Goal: Task Accomplishment & Management: Manage account settings

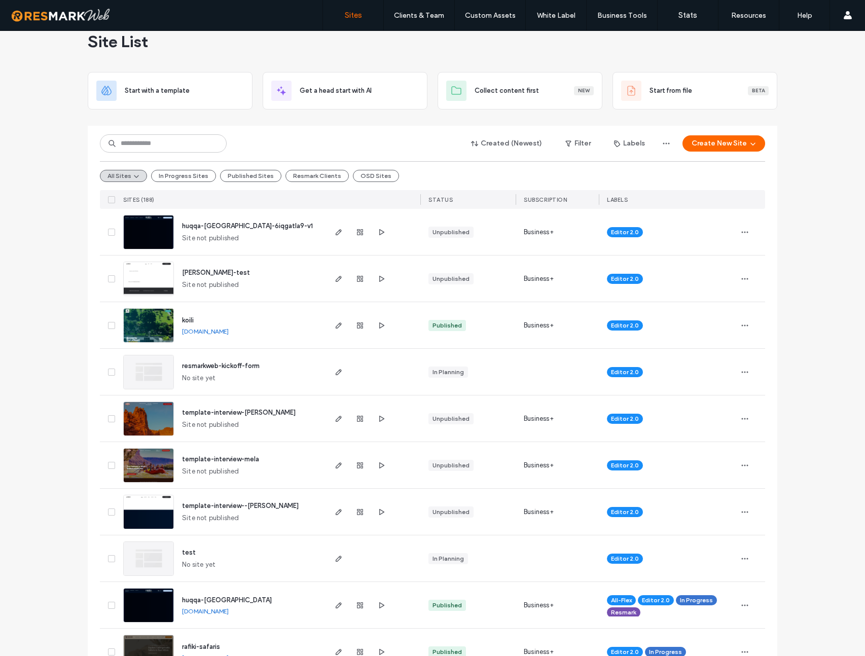
scroll to position [21, 0]
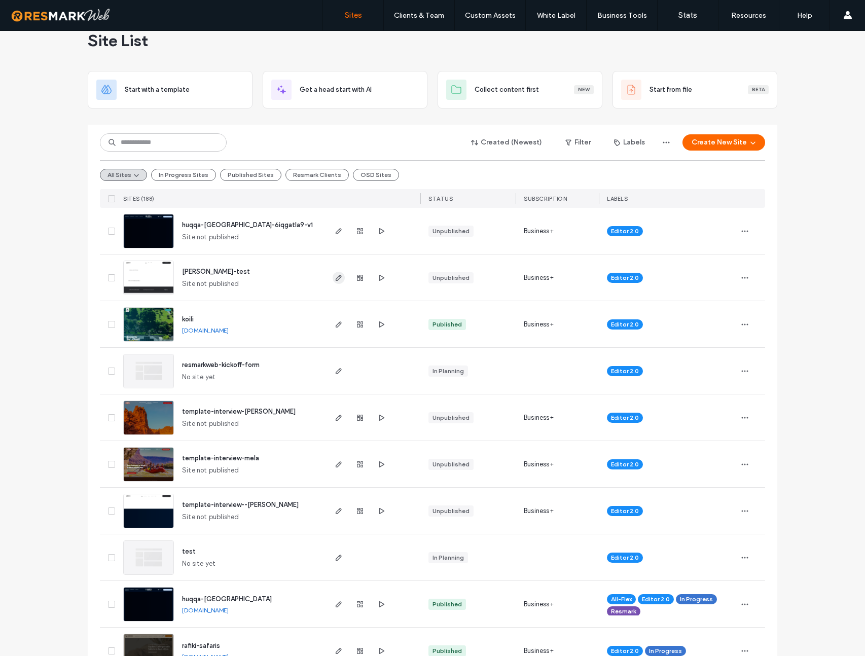
click at [339, 276] on icon "button" at bounding box center [339, 278] width 8 height 8
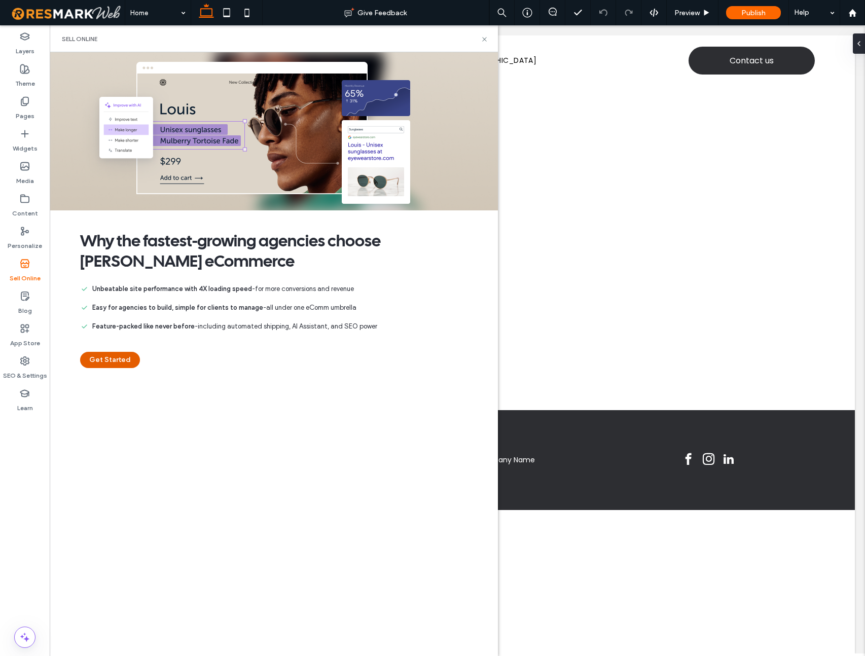
click at [105, 365] on button "Get Started" at bounding box center [110, 360] width 60 height 16
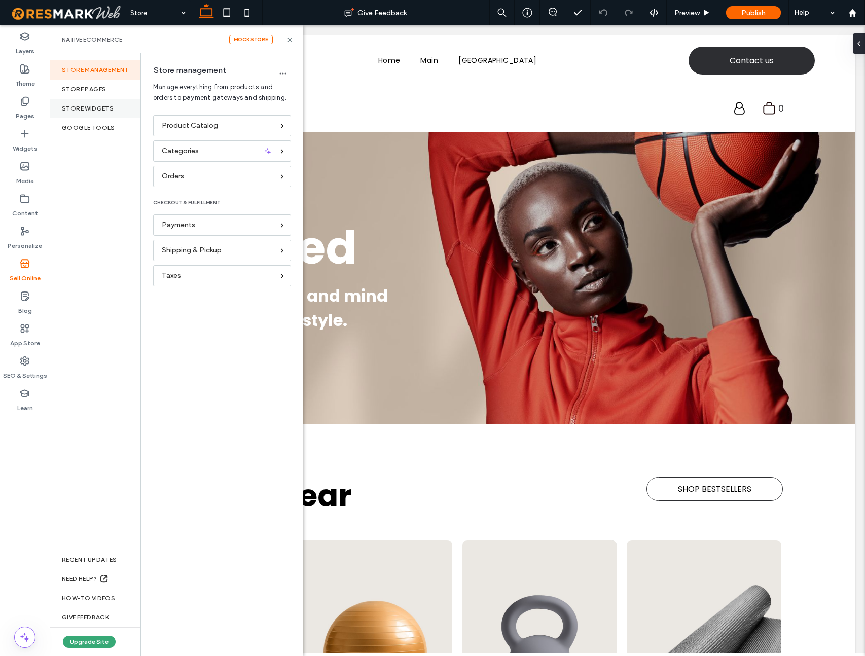
click at [97, 102] on div "store widgets" at bounding box center [95, 108] width 91 height 19
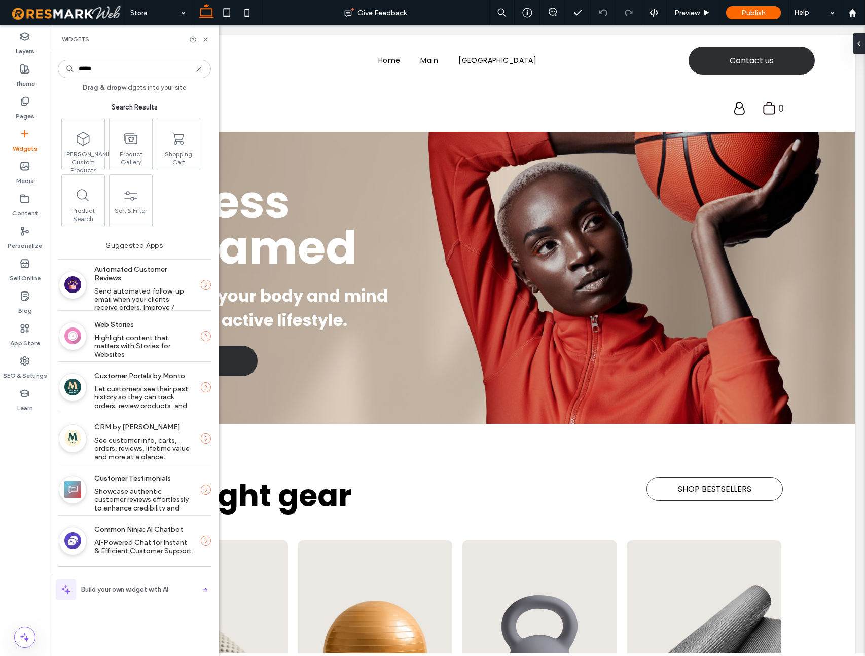
click at [106, 68] on input "*****" at bounding box center [134, 69] width 153 height 18
type input "*****"
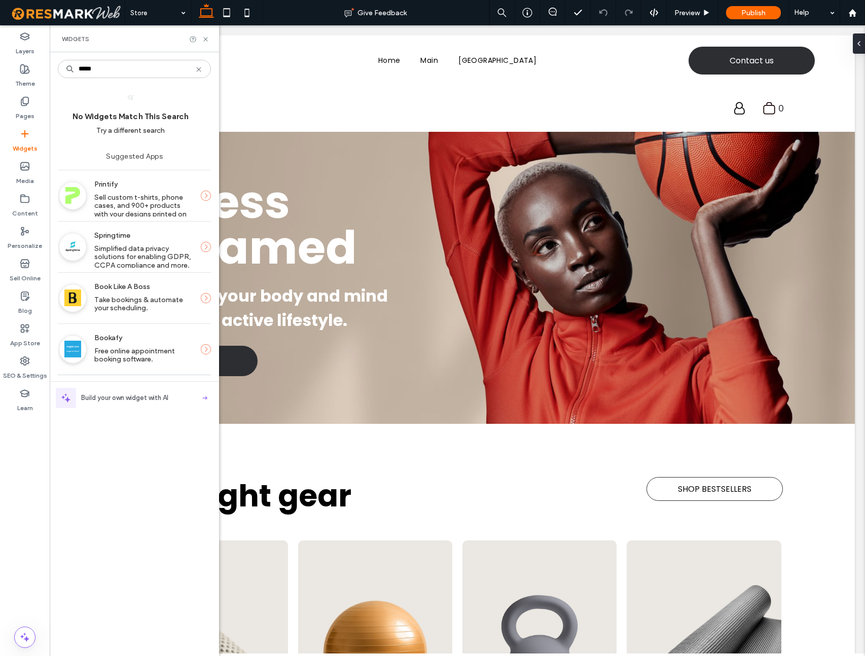
type input "*****"
click at [205, 196] on icon at bounding box center [206, 196] width 10 height 10
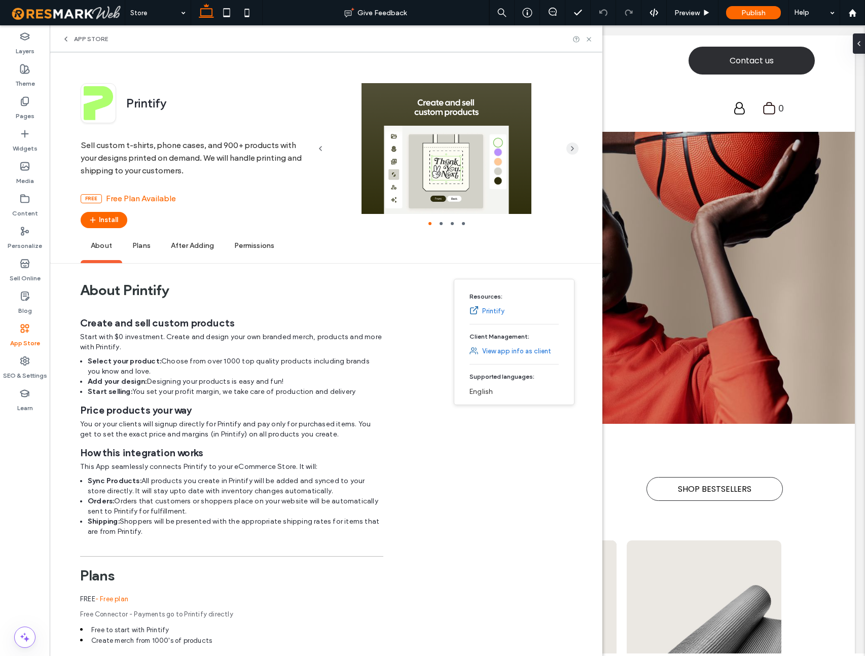
click at [572, 146] on icon "button" at bounding box center [573, 149] width 8 height 8
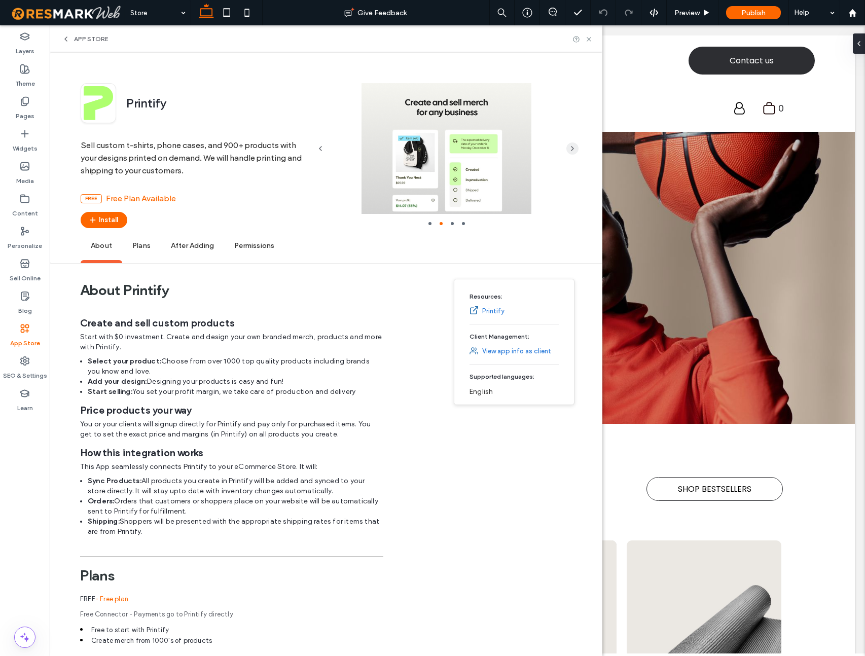
click at [572, 146] on icon "button" at bounding box center [573, 149] width 8 height 8
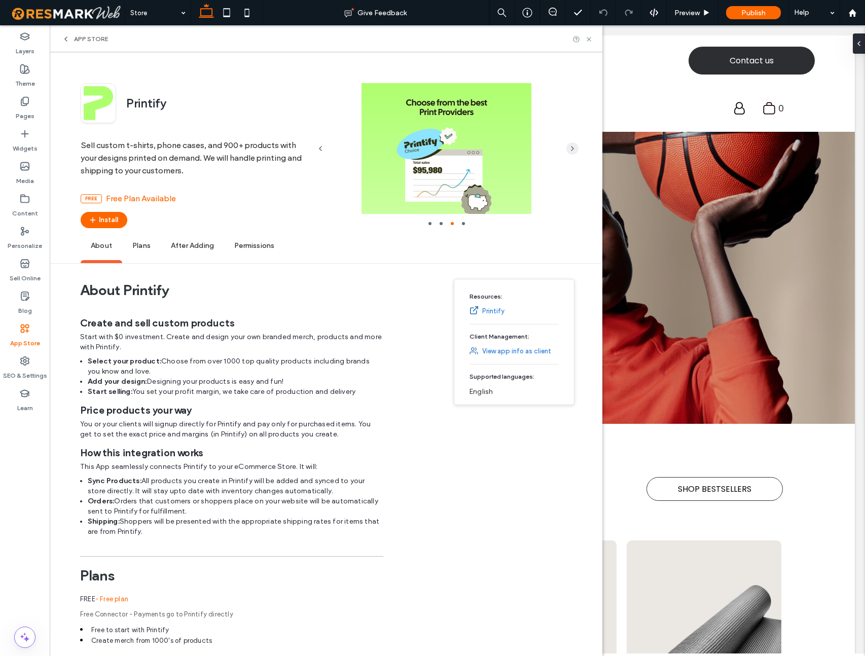
click at [572, 146] on icon "button" at bounding box center [573, 149] width 8 height 8
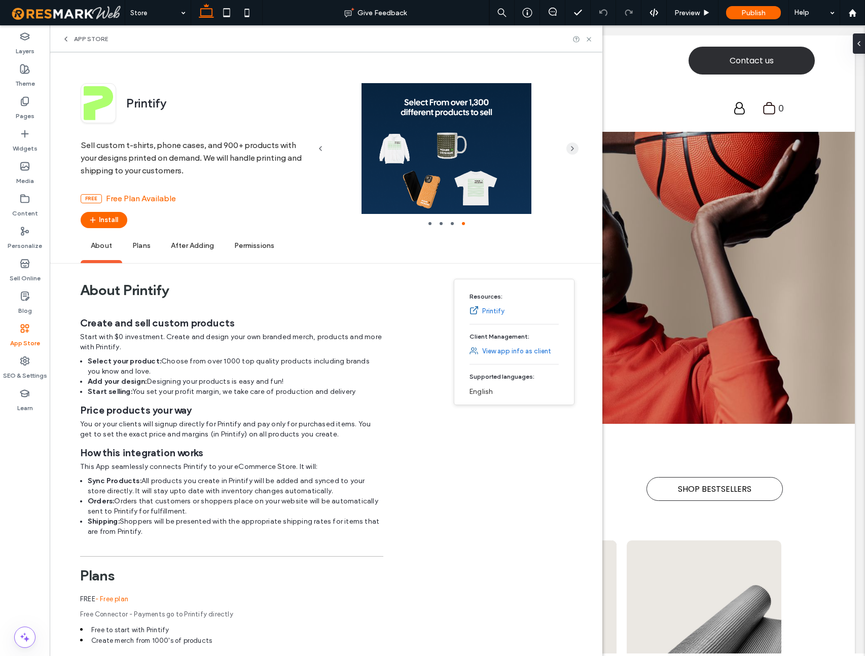
click at [572, 146] on icon "button" at bounding box center [573, 149] width 8 height 8
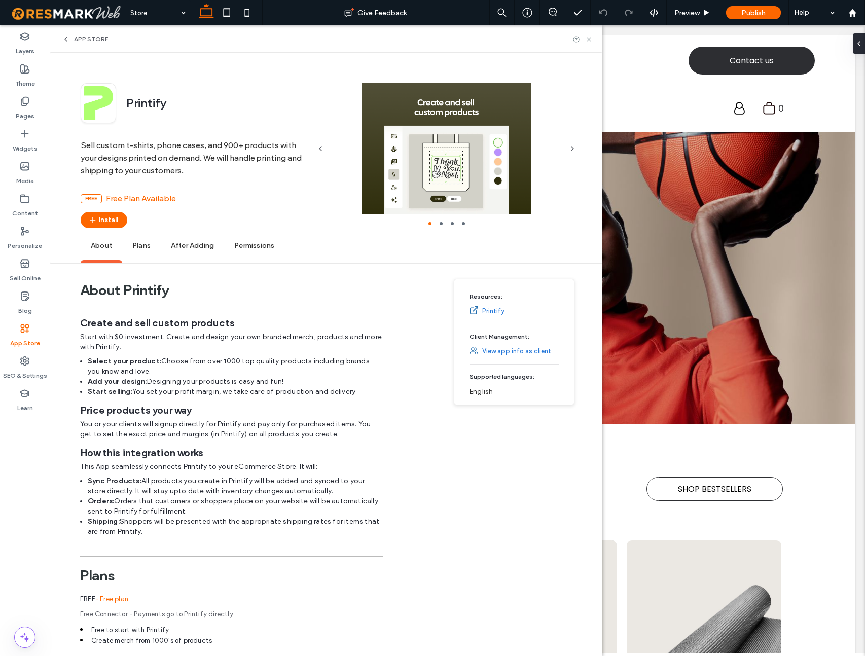
click at [142, 247] on span "Plans" at bounding box center [141, 246] width 39 height 28
click at [66, 40] on icon at bounding box center [66, 39] width 8 height 8
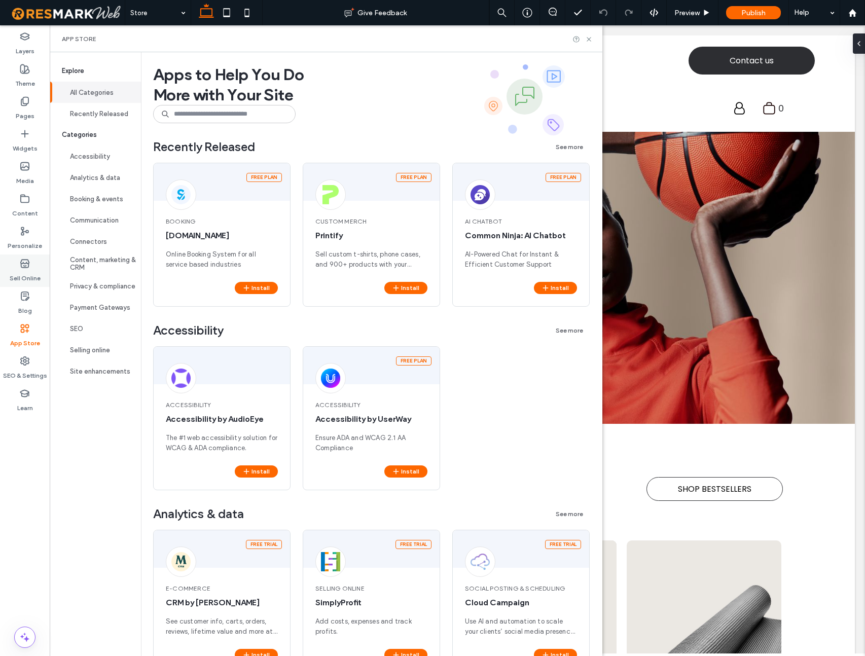
click at [24, 267] on use at bounding box center [25, 264] width 8 height 8
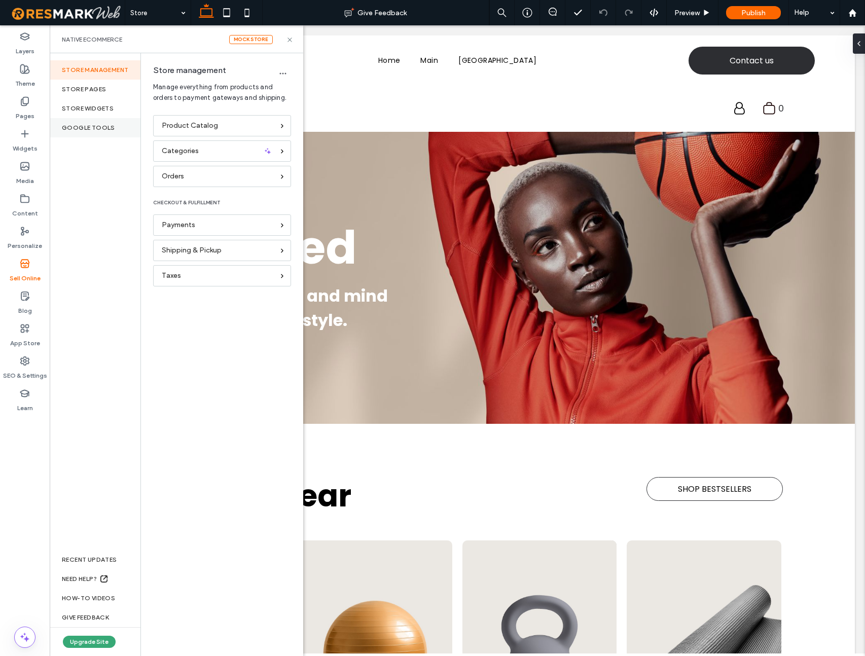
click at [102, 126] on div "Google Tools" at bounding box center [95, 127] width 91 height 19
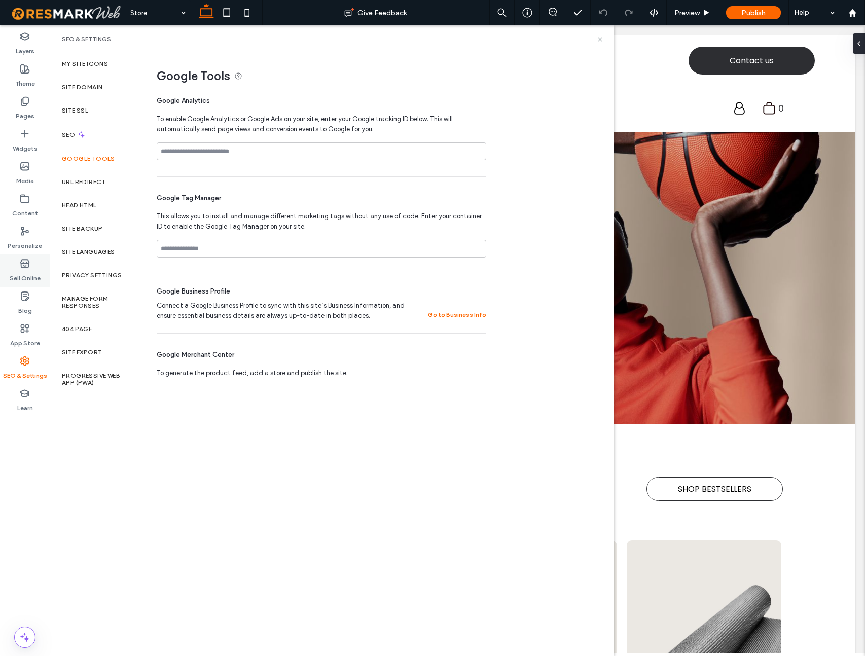
click at [24, 265] on icon at bounding box center [25, 264] width 10 height 10
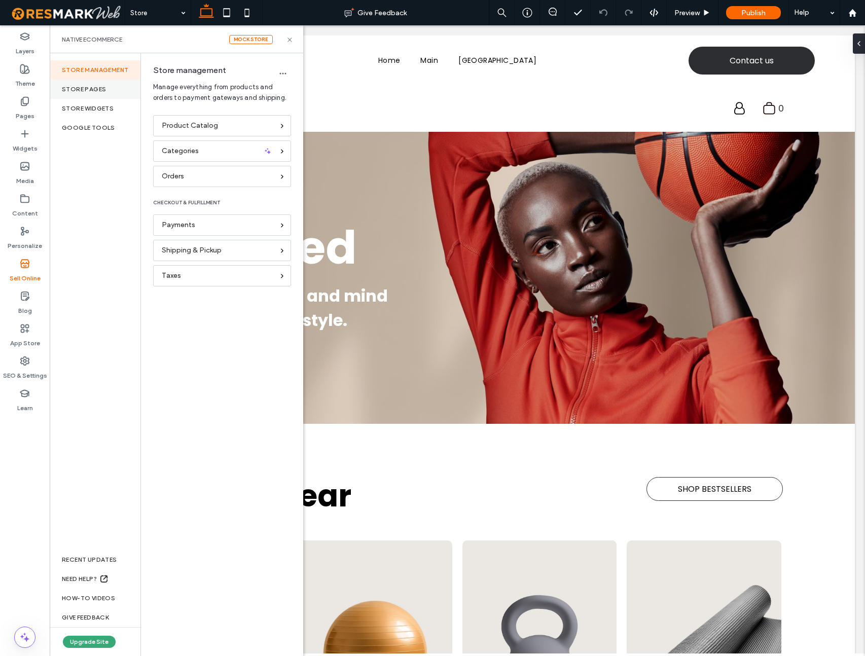
click at [87, 88] on div "Store pages" at bounding box center [95, 89] width 91 height 19
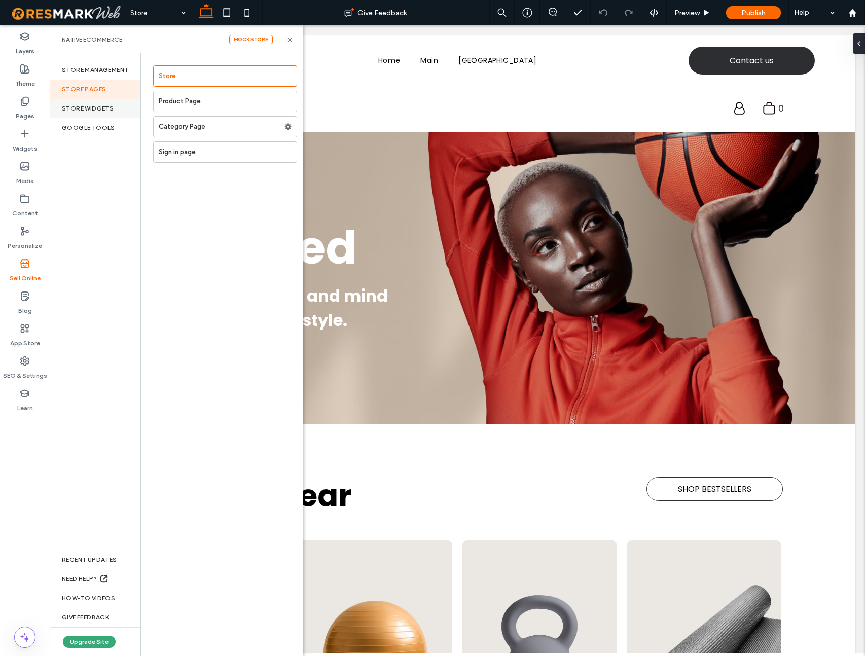
click at [92, 106] on div "store widgets" at bounding box center [95, 108] width 91 height 19
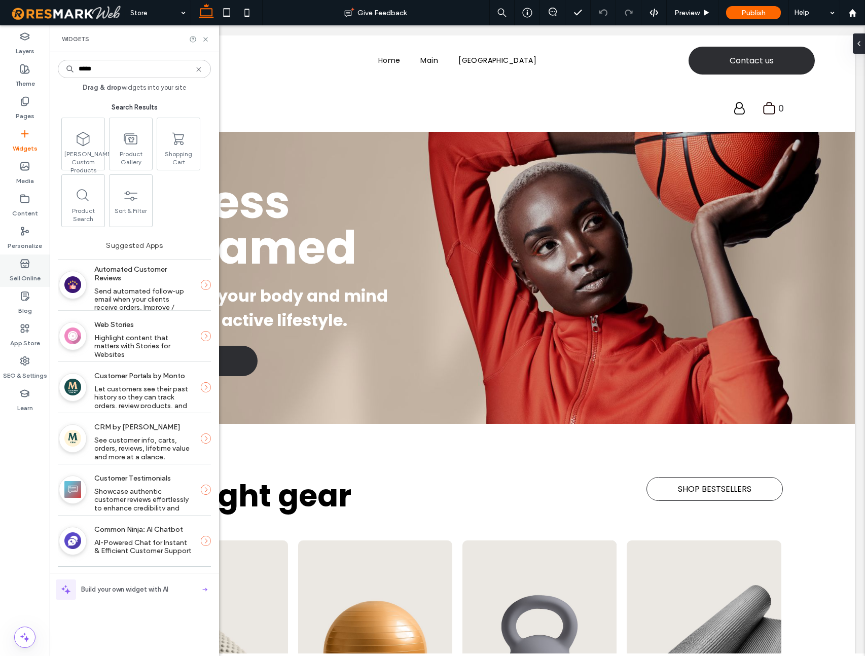
click at [23, 277] on label "Sell Online" at bounding box center [25, 276] width 31 height 14
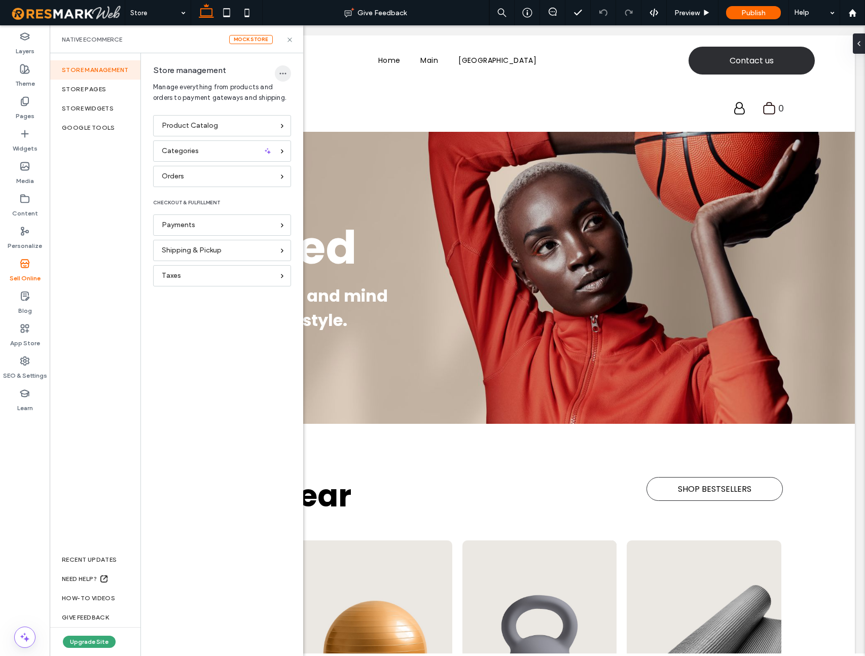
click at [280, 73] on use "button" at bounding box center [283, 74] width 7 height 2
click at [305, 101] on span "Delete Store" at bounding box center [315, 100] width 39 height 10
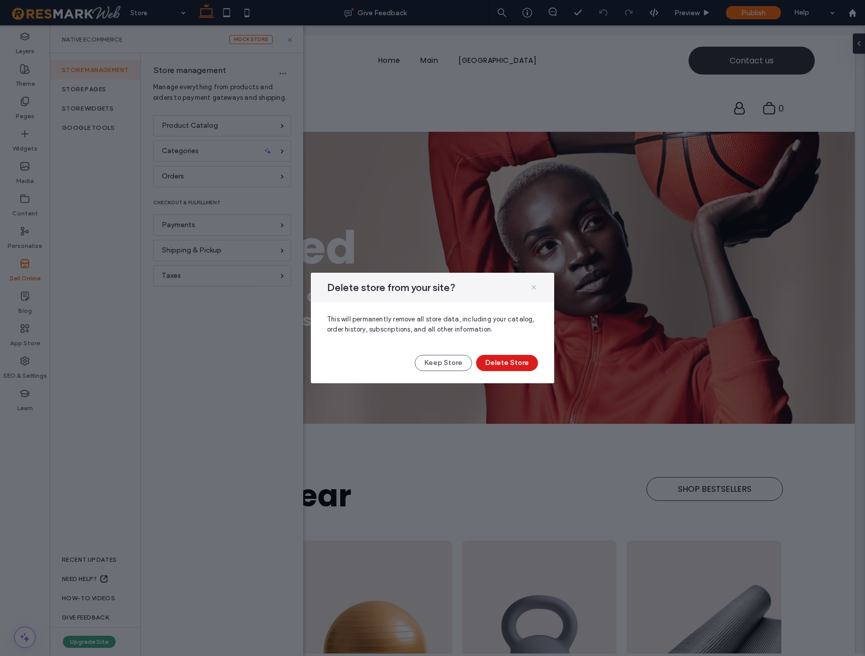
click at [534, 286] on icon at bounding box center [534, 288] width 8 height 8
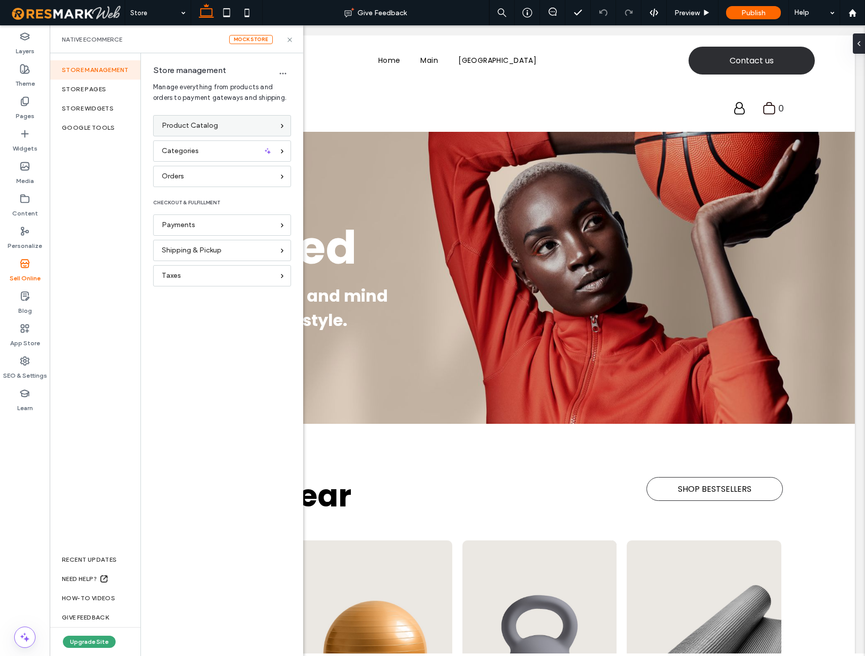
click at [207, 125] on span "Product Catalog" at bounding box center [190, 125] width 56 height 11
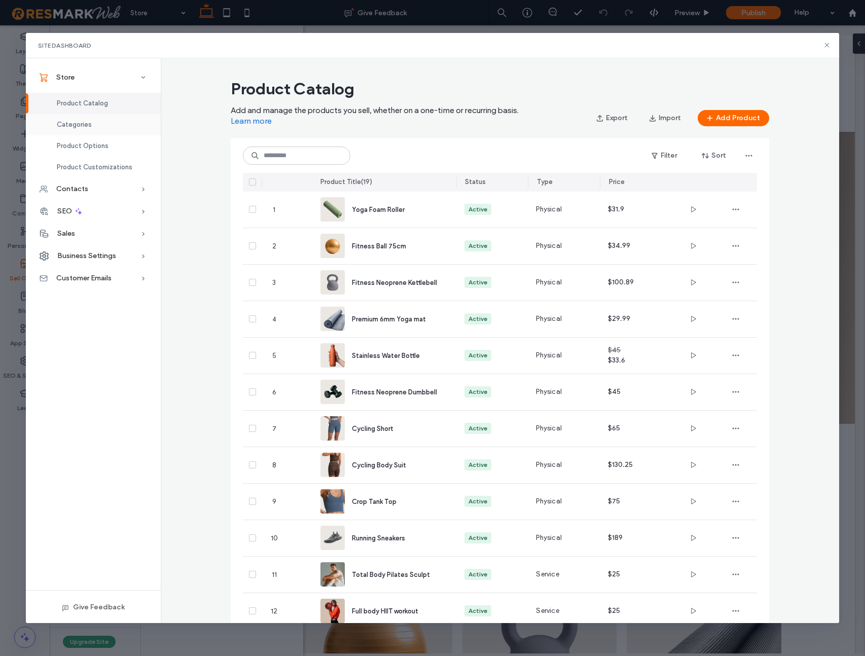
click at [101, 123] on div "Categories" at bounding box center [93, 124] width 135 height 21
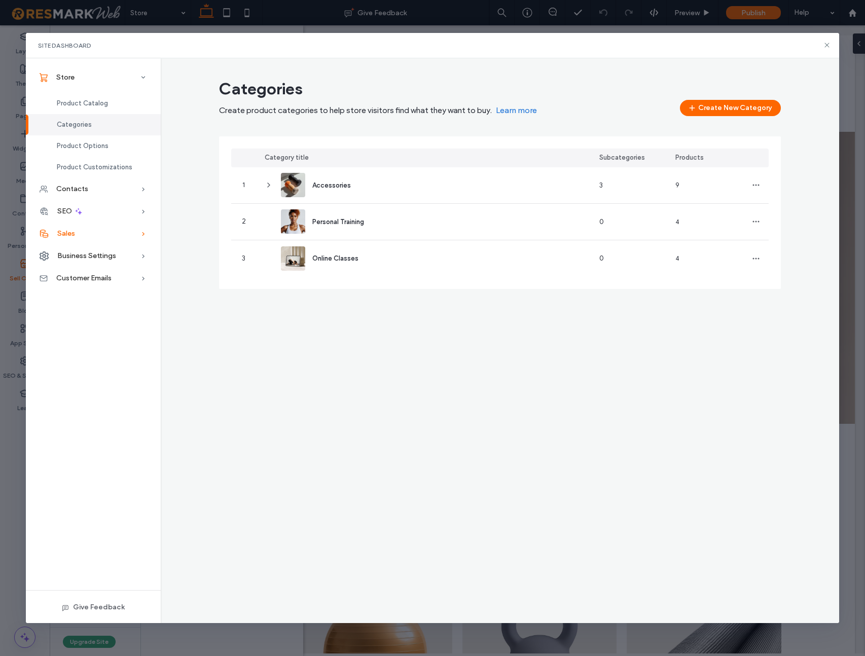
click at [107, 233] on div "Sales" at bounding box center [93, 234] width 135 height 22
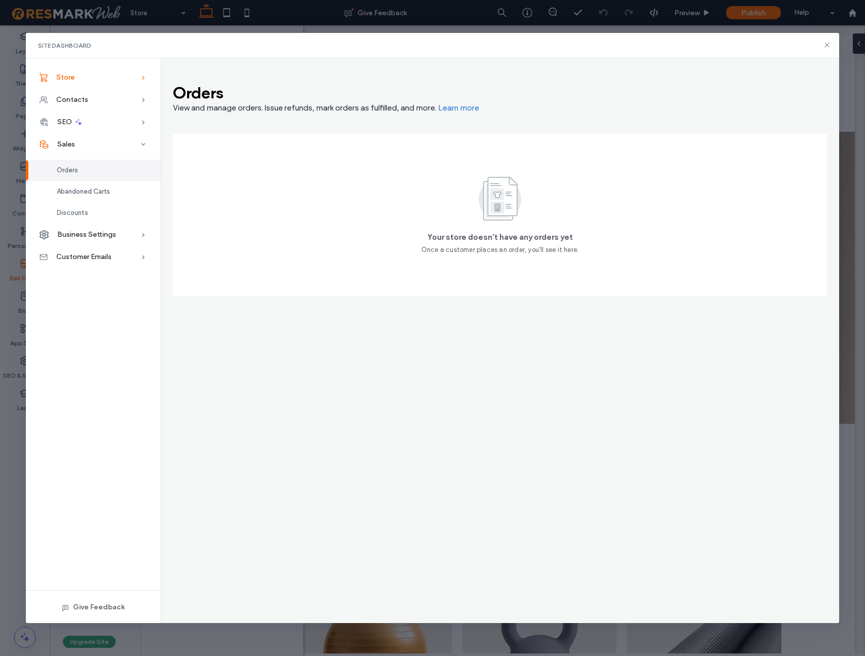
click at [87, 78] on div "Store" at bounding box center [93, 77] width 135 height 22
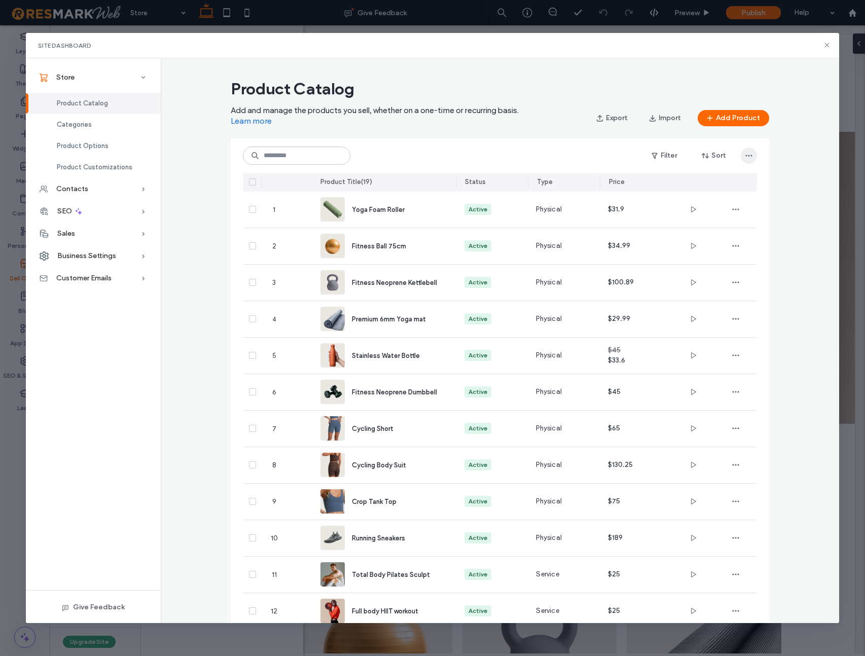
click at [749, 154] on icon "button" at bounding box center [749, 156] width 8 height 8
click at [788, 172] on div "Product Catalog Add and manage the products you sell, whether on a one-time or …" at bounding box center [500, 492] width 679 height 835
click at [100, 169] on span "Product Customizations" at bounding box center [95, 167] width 76 height 8
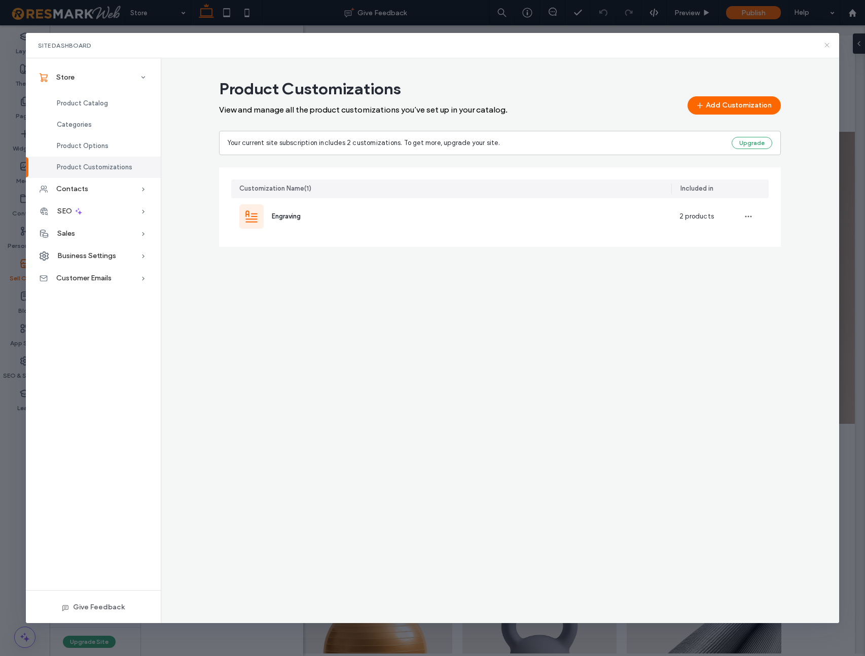
drag, startPoint x: 829, startPoint y: 45, endPoint x: 779, endPoint y: 20, distance: 55.8
click at [829, 45] on icon at bounding box center [827, 45] width 8 height 8
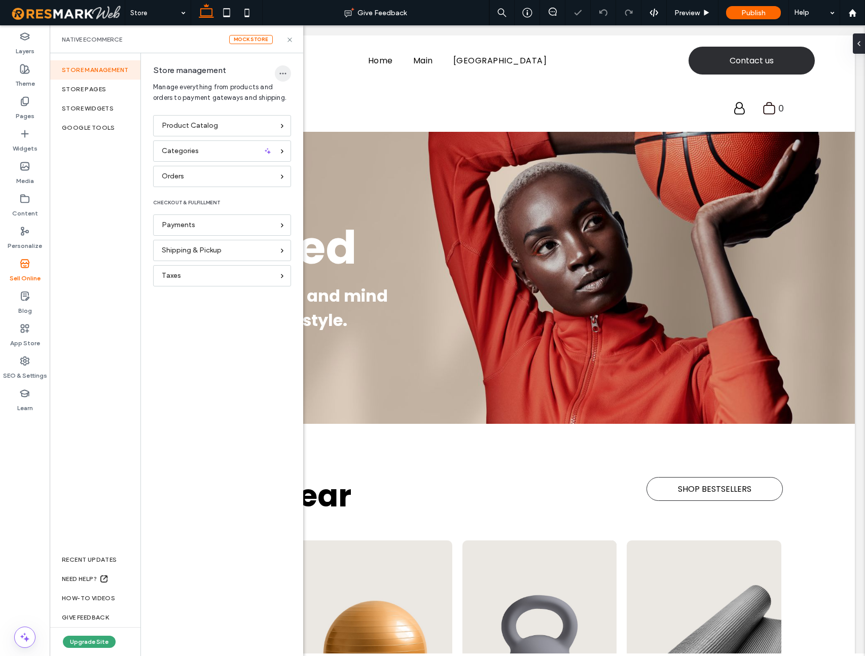
click at [278, 74] on span "button" at bounding box center [283, 73] width 16 height 16
click at [298, 100] on span "Delete Store" at bounding box center [315, 100] width 39 height 10
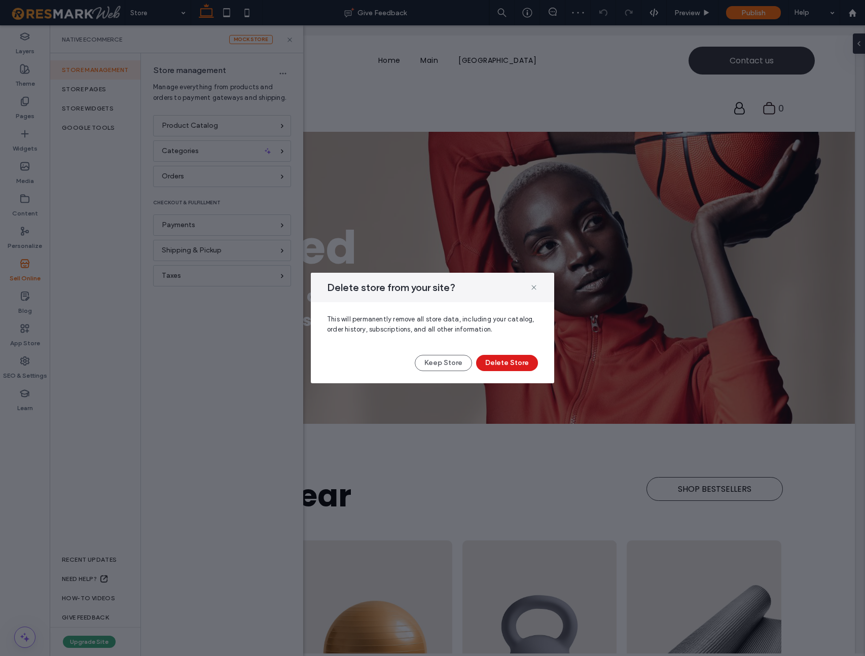
click at [508, 363] on button "Delete Store" at bounding box center [507, 363] width 62 height 16
